Goal: Task Accomplishment & Management: Manage account settings

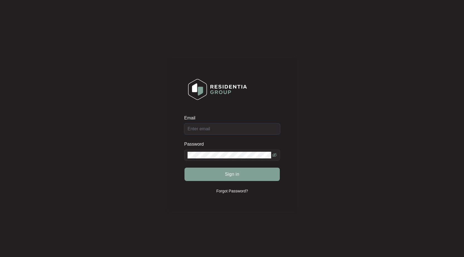
click at [221, 130] on input "Email" at bounding box center [232, 128] width 96 height 11
type input "[EMAIL_ADDRESS][DOMAIN_NAME]"
click at [185, 168] on button "Sign in" at bounding box center [232, 174] width 95 height 13
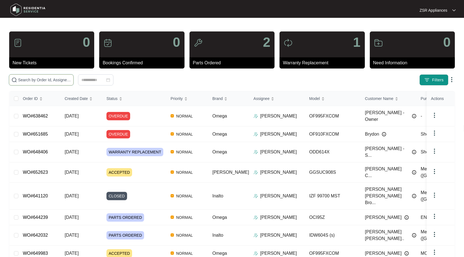
click at [46, 79] on input "text" at bounding box center [44, 80] width 53 height 6
type input "5"
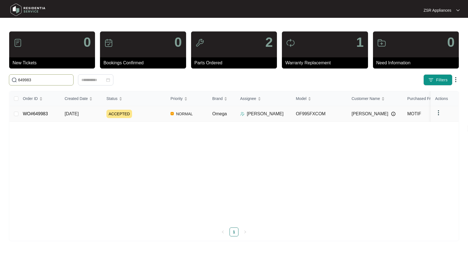
type input "649983"
click at [37, 112] on link "WO#649983" at bounding box center [35, 114] width 25 height 5
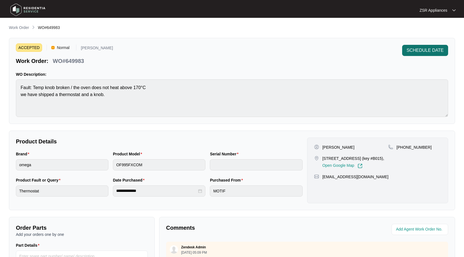
click at [421, 47] on button "SCHEDULE DATE" at bounding box center [425, 50] width 46 height 11
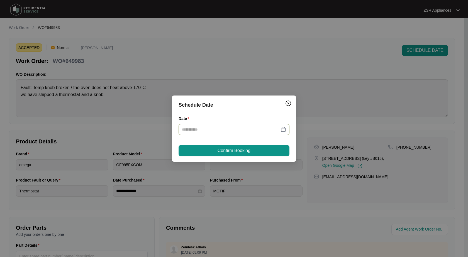
click at [285, 132] on div at bounding box center [234, 130] width 104 height 6
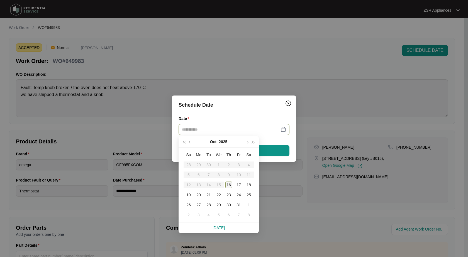
type input "**********"
click at [222, 186] on table "Su Mo Tu We Th Fr Sa 28 29 30 1 2 3 4 5 6 7 8 9 10 11 12 13 14 15 16 17 18 19 2…" at bounding box center [219, 185] width 70 height 70
type input "**********"
click at [231, 185] on div "16" at bounding box center [229, 185] width 7 height 7
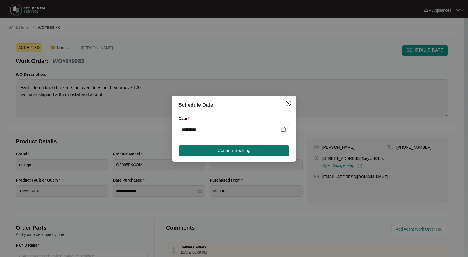
click at [242, 147] on button "Confirm Booking" at bounding box center [234, 150] width 111 height 11
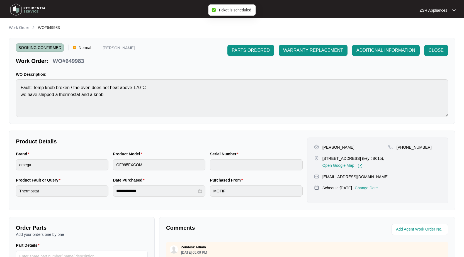
click at [371, 191] on p "Change Date" at bounding box center [366, 188] width 23 height 6
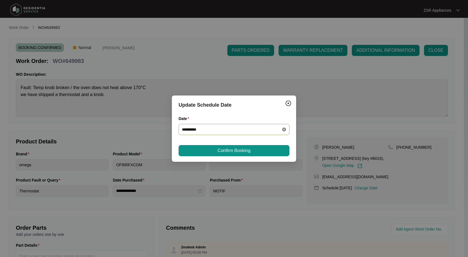
click at [284, 129] on icon "close-circle" at bounding box center [284, 130] width 4 height 4
click at [282, 131] on div at bounding box center [234, 130] width 104 height 6
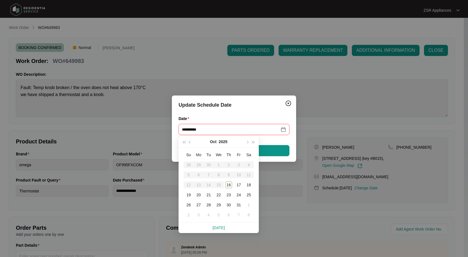
type input "**********"
click at [216, 186] on table "Su Mo Tu We Th Fr Sa 28 29 30 1 2 3 4 5 6 7 8 9 10 11 12 13 14 15 16 17 18 19 2…" at bounding box center [219, 185] width 70 height 70
click at [219, 185] on table "Su Mo Tu We Th Fr Sa 28 29 30 1 2 3 4 5 6 7 8 9 10 11 12 13 14 15 16 17 18 19 2…" at bounding box center [219, 185] width 70 height 70
type input "**********"
click at [228, 185] on div "16" at bounding box center [229, 185] width 7 height 7
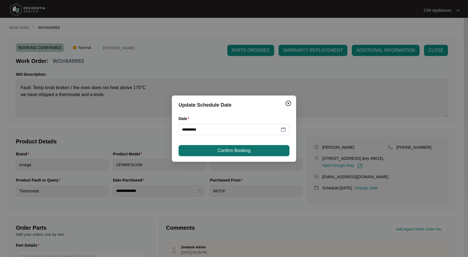
click at [239, 151] on span "Confirm Booking" at bounding box center [234, 150] width 33 height 7
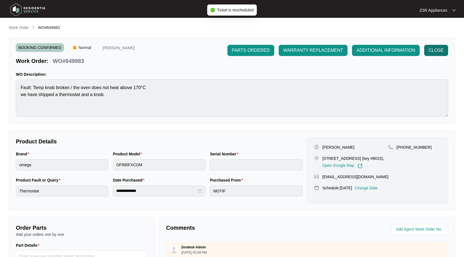
click at [432, 52] on span "CLOSE" at bounding box center [436, 50] width 15 height 7
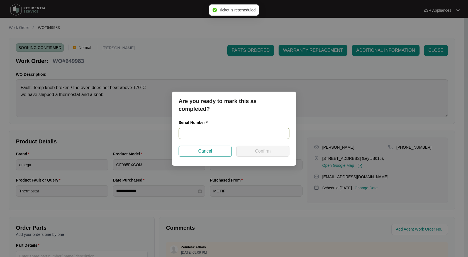
click at [242, 129] on input "text" at bounding box center [234, 133] width 111 height 11
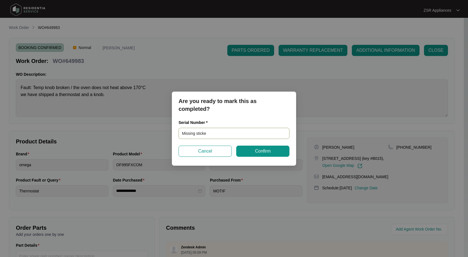
type input "Missing sticker"
click at [267, 153] on span "Confirm" at bounding box center [263, 151] width 16 height 7
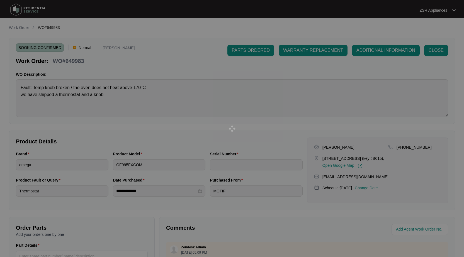
type input "Missing sticker"
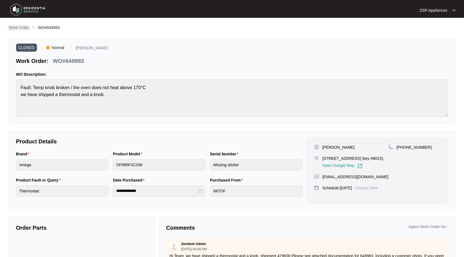
click at [19, 26] on p "Work Order" at bounding box center [19, 28] width 20 height 6
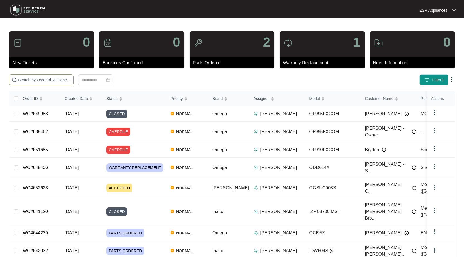
click at [52, 78] on input "text" at bounding box center [44, 80] width 53 height 6
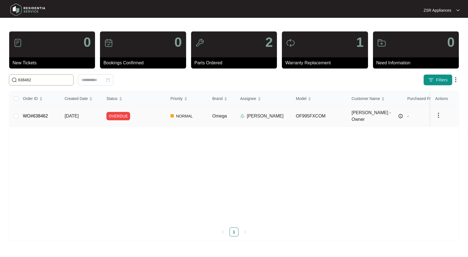
type input "638462"
click at [33, 114] on link "WO#638462" at bounding box center [35, 116] width 25 height 5
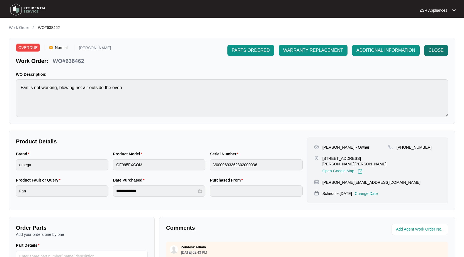
click at [447, 47] on button "CLOSE" at bounding box center [436, 50] width 24 height 11
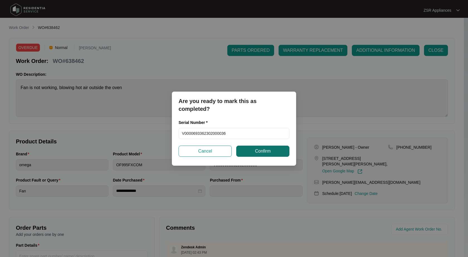
click at [266, 148] on span "Confirm" at bounding box center [263, 151] width 16 height 7
